Goal: Task Accomplishment & Management: Complete application form

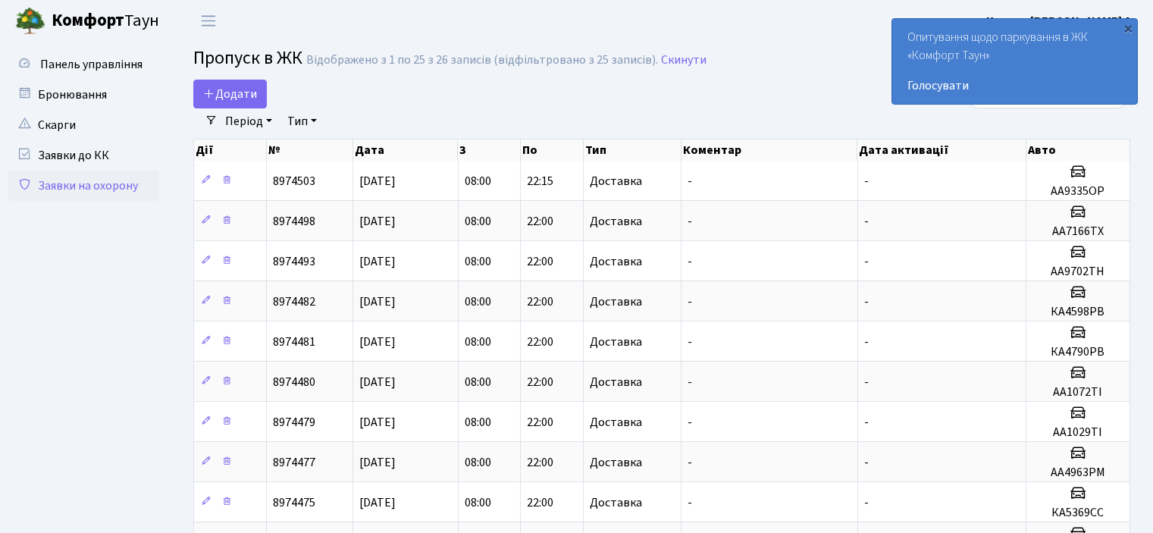
select select "25"
click at [229, 88] on span "Додати" at bounding box center [230, 94] width 54 height 17
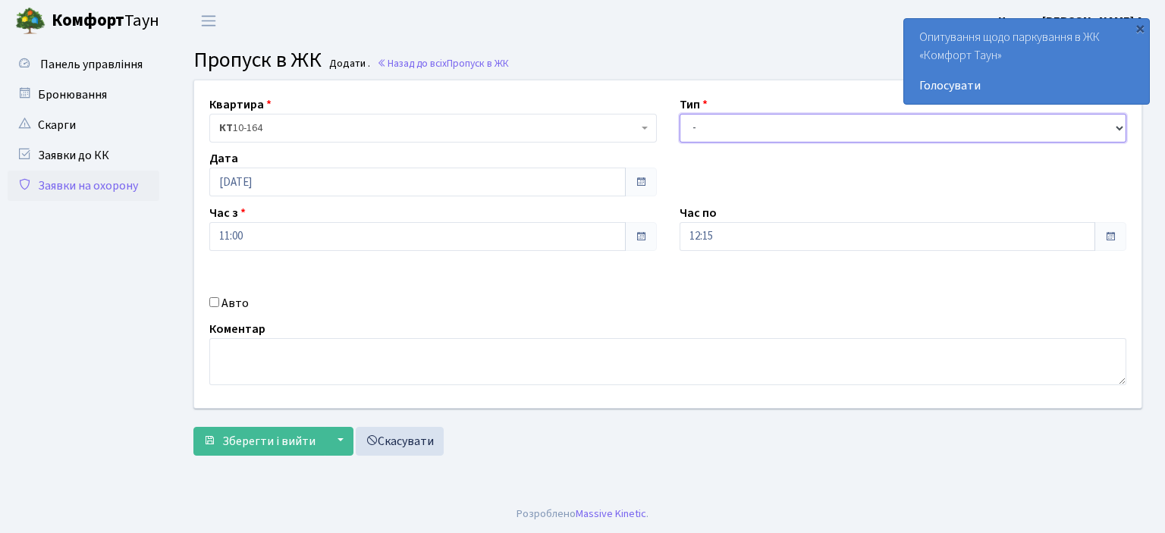
click at [723, 136] on select "- Доставка Таксі Гості Сервіс" at bounding box center [902, 128] width 447 height 29
select select "1"
click at [679, 114] on select "- Доставка Таксі Гості Сервіс" at bounding box center [902, 128] width 447 height 29
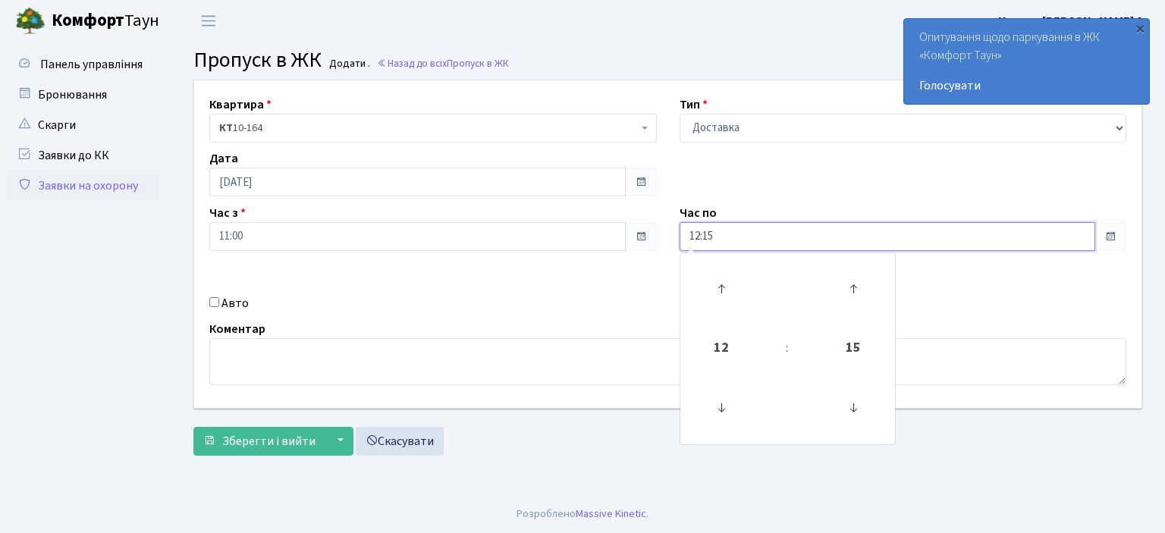
drag, startPoint x: 698, startPoint y: 235, endPoint x: 701, endPoint y: 290, distance: 55.4
click at [698, 243] on input "12:15" at bounding box center [887, 236] width 416 height 29
type input "20:15"
click at [212, 304] on input "Авто" at bounding box center [214, 302] width 10 height 10
checkbox input "true"
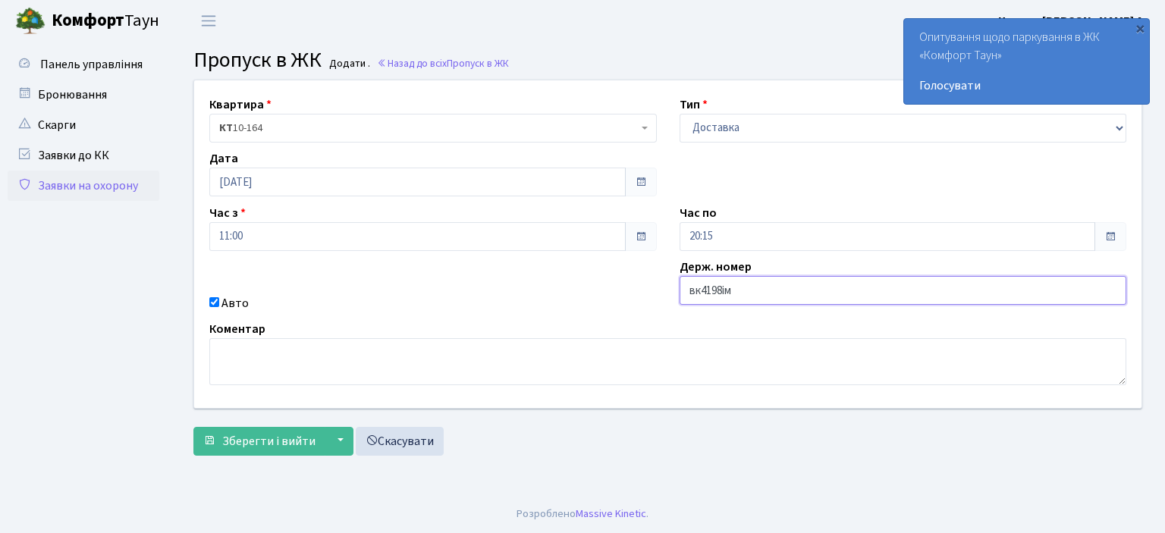
type input "вк4198ім"
click at [193, 427] on button "Зберегти і вийти" at bounding box center [259, 441] width 132 height 29
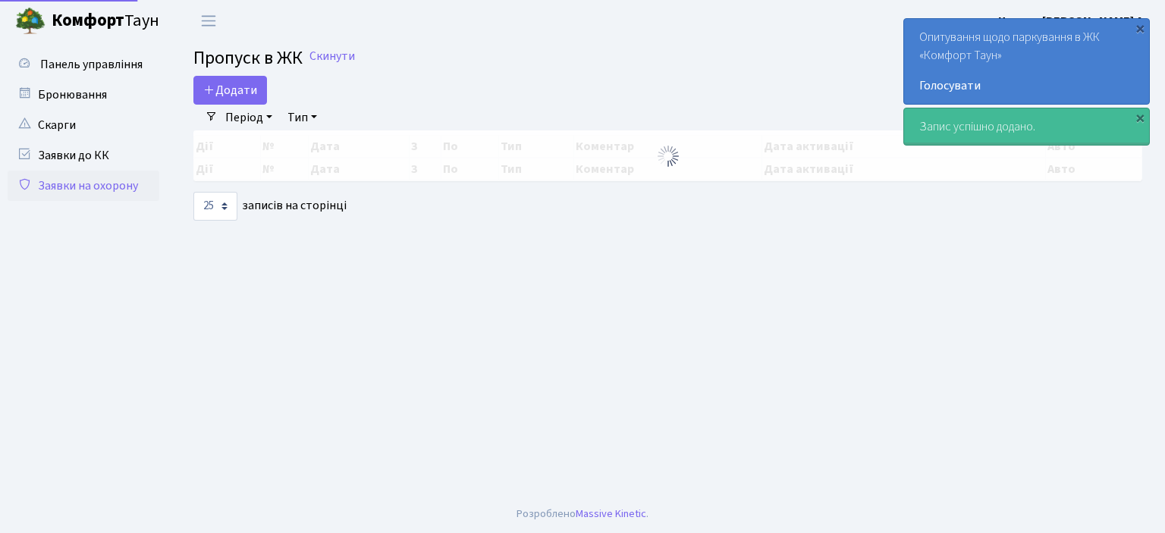
select select "25"
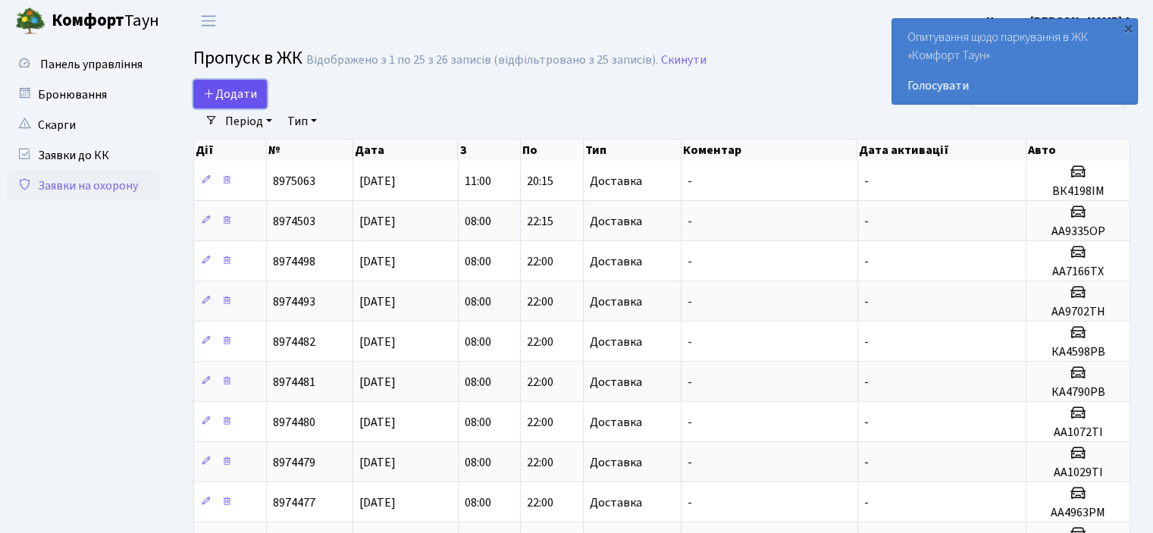
click at [209, 84] on link "Додати" at bounding box center [230, 94] width 74 height 29
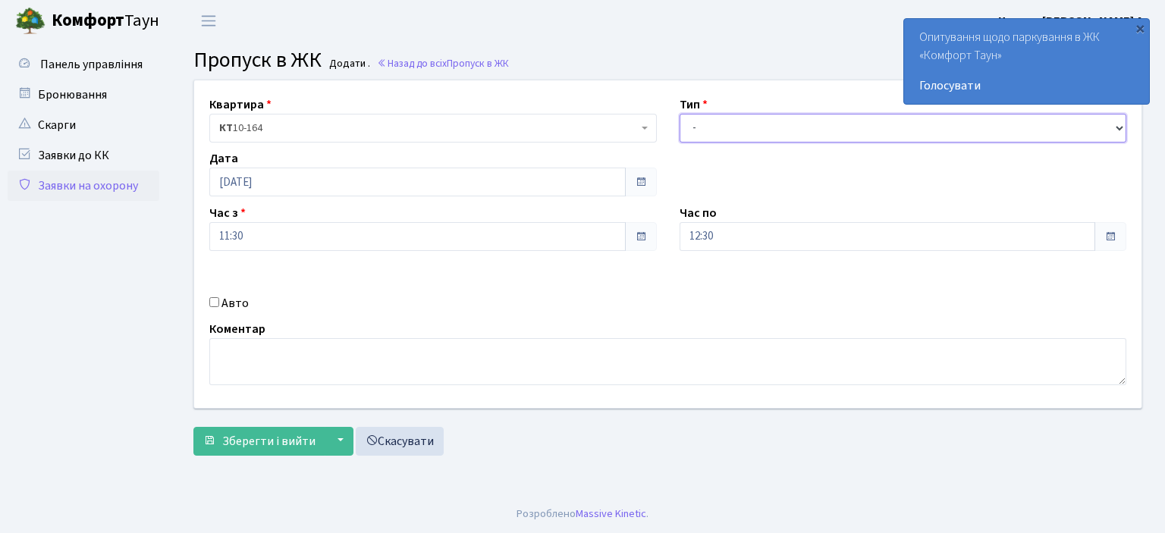
click at [819, 114] on select "- Доставка Таксі Гості Сервіс" at bounding box center [902, 128] width 447 height 29
select select "1"
click at [679, 114] on select "- Доставка Таксі Гості Сервіс" at bounding box center [902, 128] width 447 height 29
click at [701, 232] on input "12:30" at bounding box center [887, 236] width 416 height 29
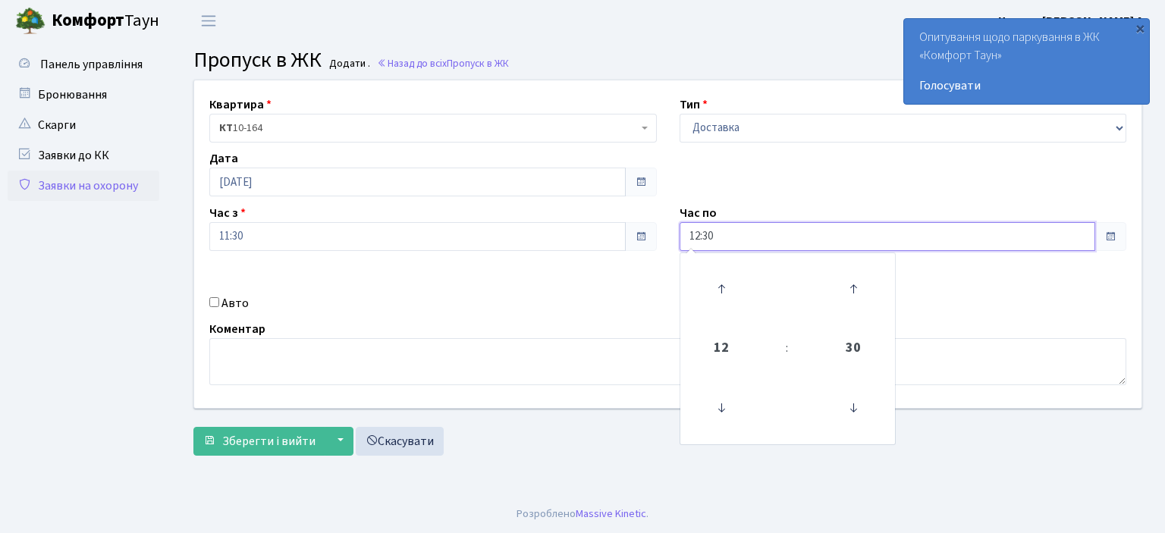
click at [697, 234] on input "12:30" at bounding box center [887, 236] width 416 height 29
click at [698, 236] on input "12:30" at bounding box center [887, 236] width 416 height 29
type input "22:30"
click at [209, 304] on input "Авто" at bounding box center [214, 302] width 10 height 10
checkbox input "true"
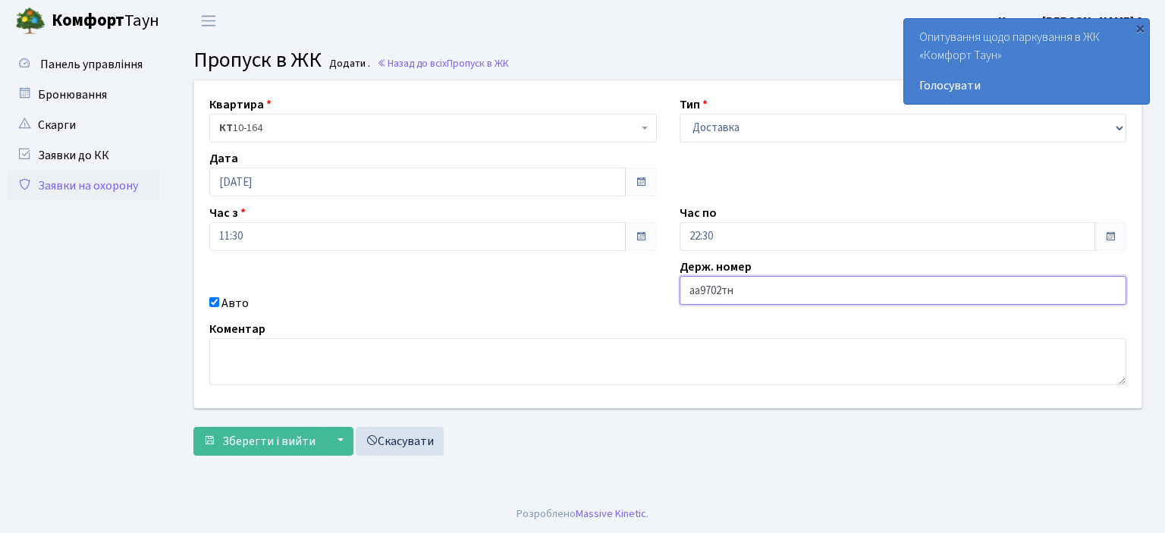
type input "аа9702тн"
click at [193, 427] on button "Зберегти і вийти" at bounding box center [259, 441] width 132 height 29
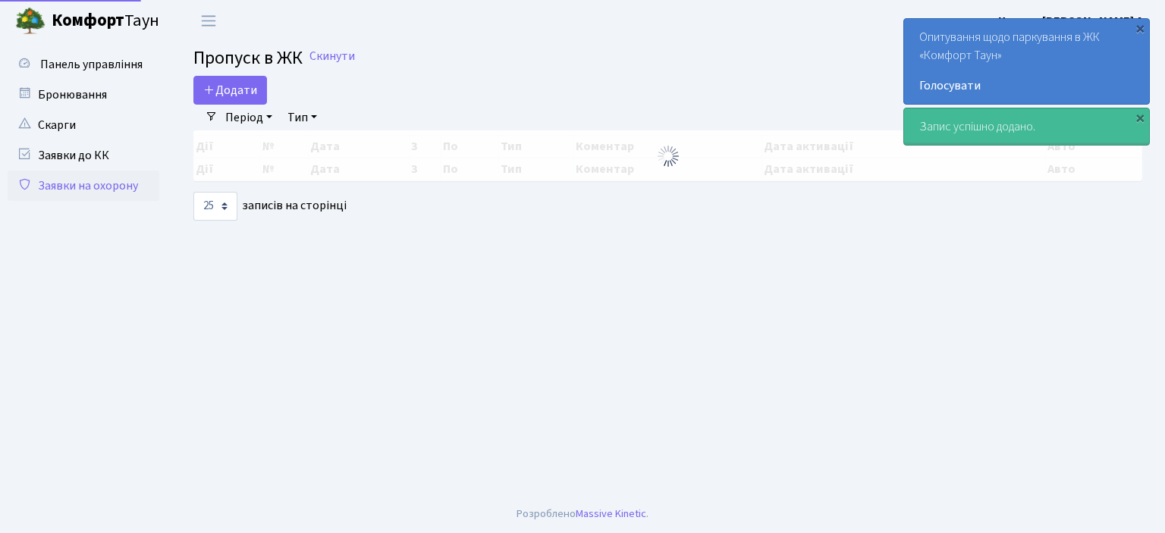
select select "25"
